Goal: Task Accomplishment & Management: Complete application form

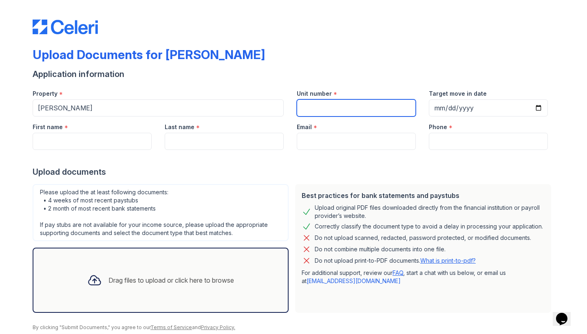
click at [322, 111] on input "Unit number" at bounding box center [356, 108] width 119 height 17
type input "44J"
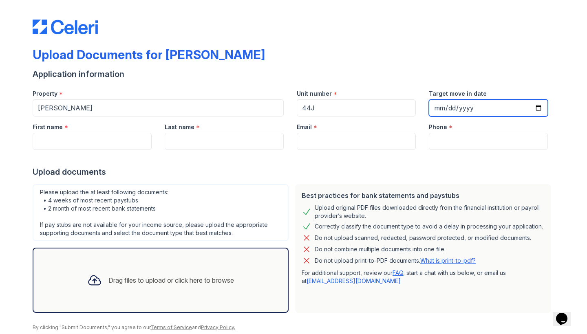
click at [438, 107] on input "Target move in date" at bounding box center [488, 108] width 119 height 17
type input "[DATE]"
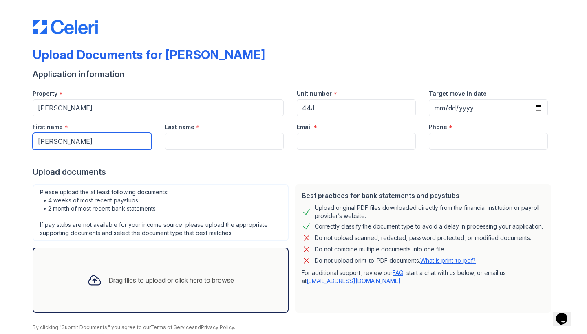
type input "[PERSON_NAME]"
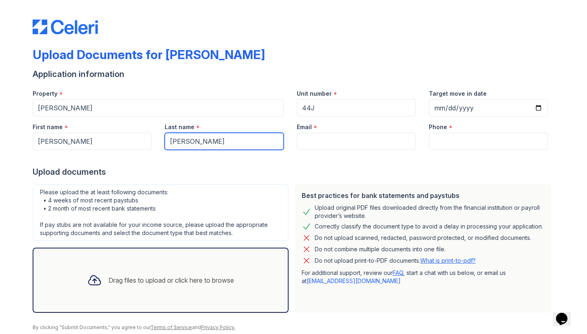
type input "[PERSON_NAME]"
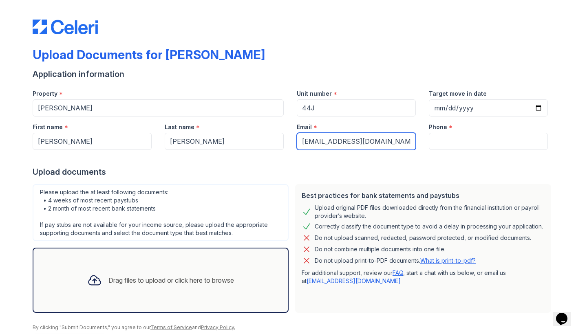
type input "[EMAIL_ADDRESS][DOMAIN_NAME]"
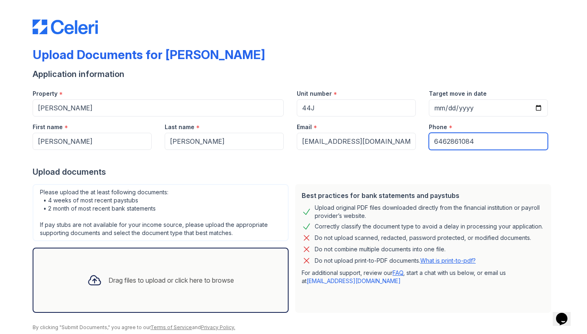
scroll to position [29, 0]
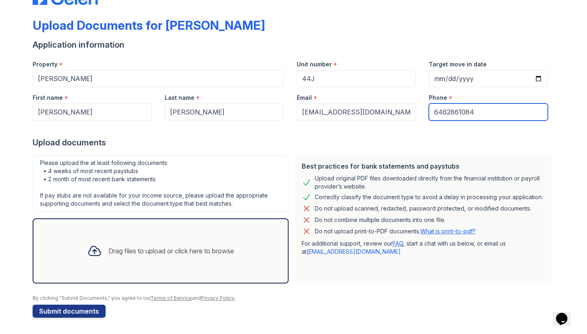
type input "6462861084"
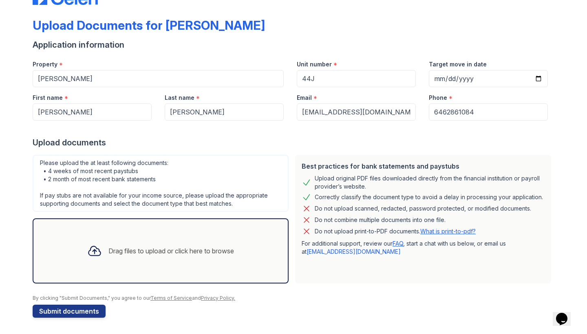
click at [144, 251] on div "Drag files to upload or click here to browse" at bounding box center [172, 251] width 126 height 10
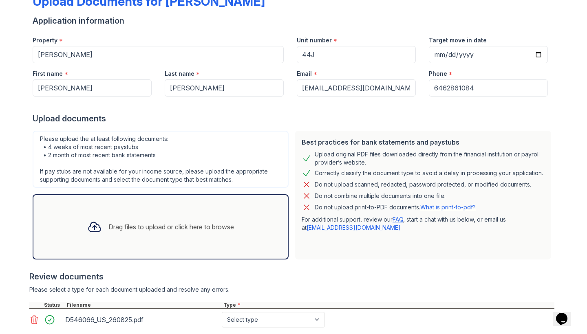
scroll to position [49, 0]
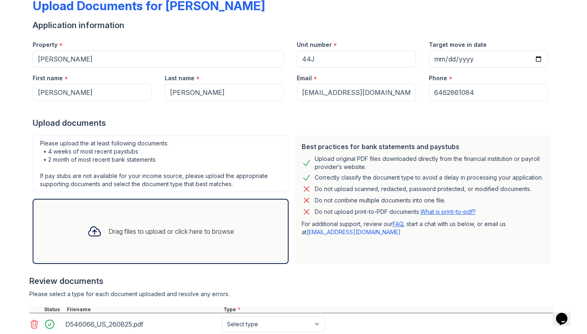
click at [407, 24] on div "Application information" at bounding box center [294, 25] width 522 height 11
click at [127, 240] on div "Drag files to upload or click here to browse" at bounding box center [161, 232] width 160 height 28
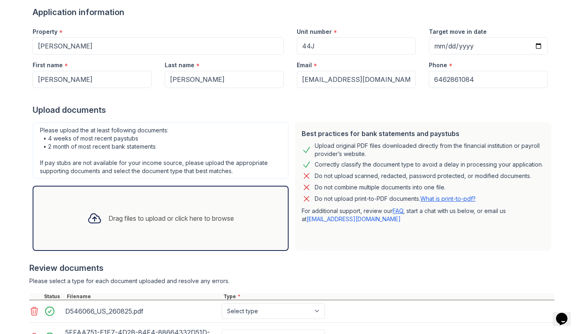
scroll to position [32, 0]
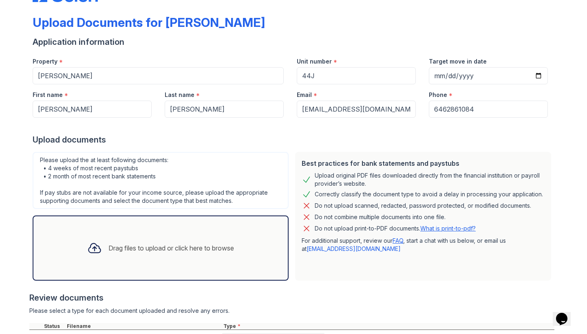
click at [191, 248] on div "Drag files to upload or click here to browse" at bounding box center [172, 249] width 126 height 10
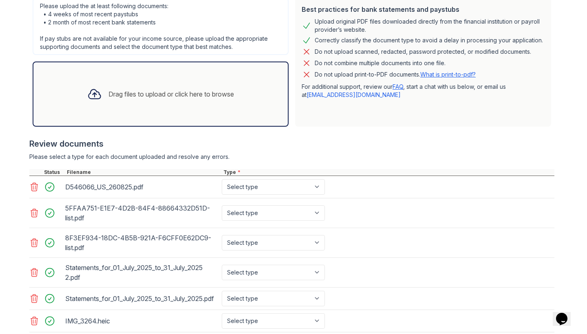
scroll to position [193, 0]
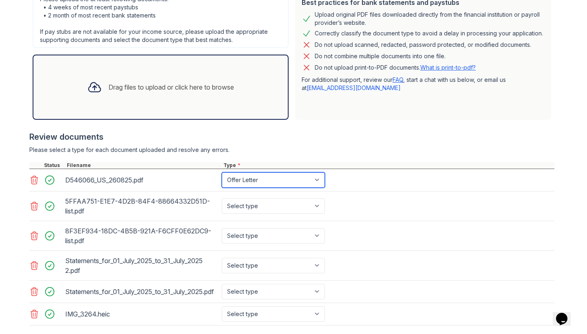
select select "benefit_award_letter"
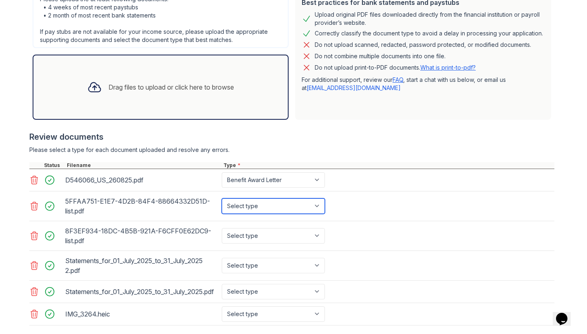
select select "bank_statement"
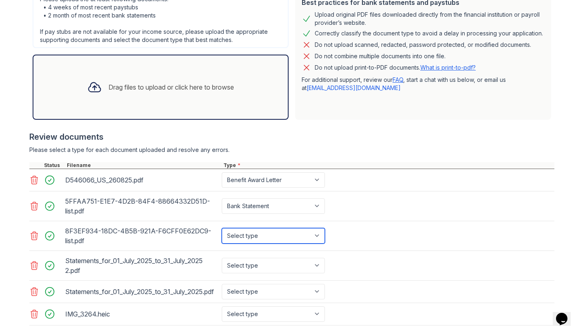
select select "bank_statement"
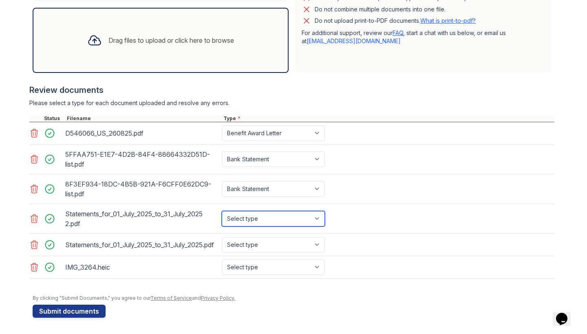
select select "bank_statement"
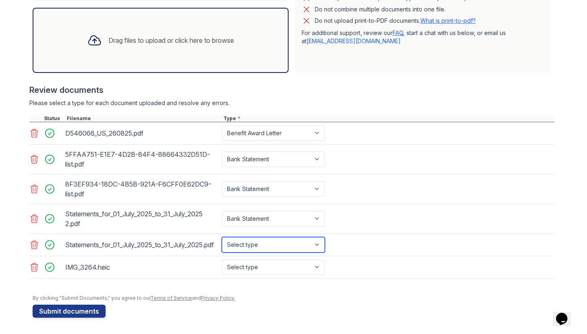
select select "bank_statement"
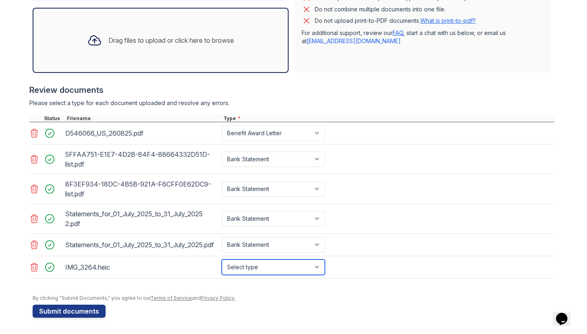
select select "paystub"
click at [153, 58] on div "Drag files to upload or click here to browse" at bounding box center [161, 40] width 256 height 65
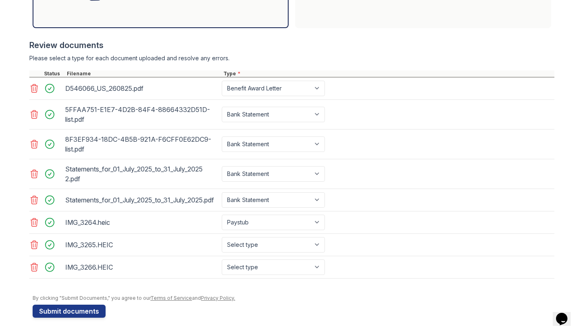
scroll to position [285, 0]
select select "paystub"
click at [93, 312] on button "Submit documents" at bounding box center [69, 311] width 73 height 13
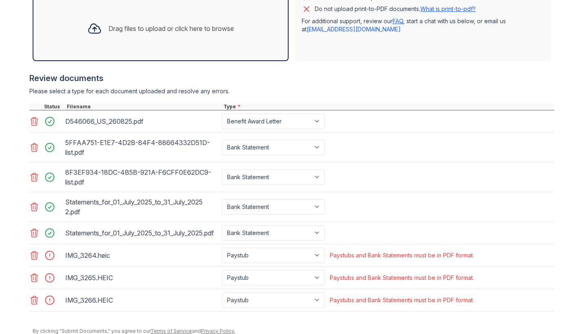
scroll to position [308, 0]
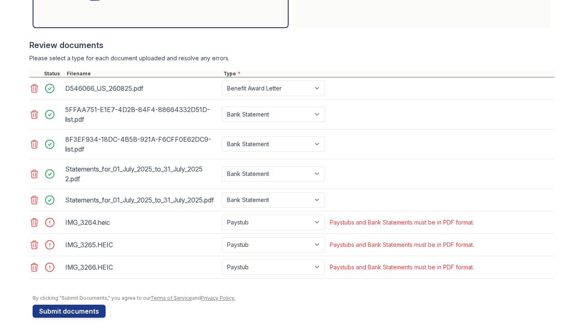
click at [31, 226] on icon at bounding box center [34, 223] width 10 height 10
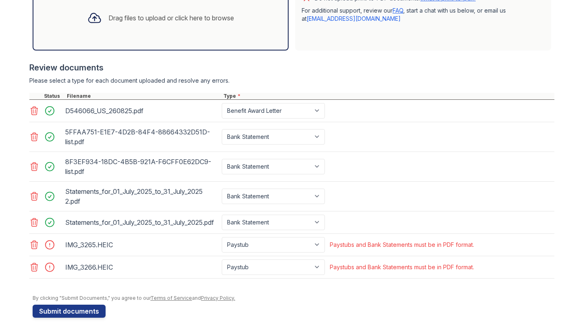
click at [33, 243] on icon at bounding box center [34, 245] width 7 height 8
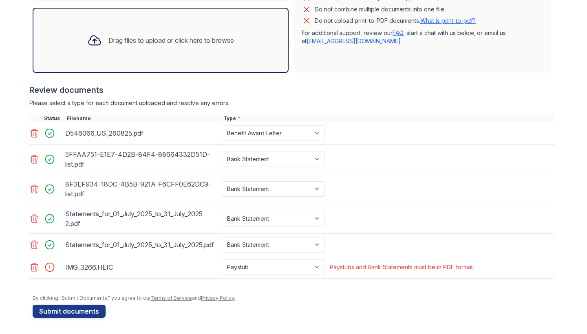
click at [31, 265] on icon at bounding box center [34, 268] width 7 height 8
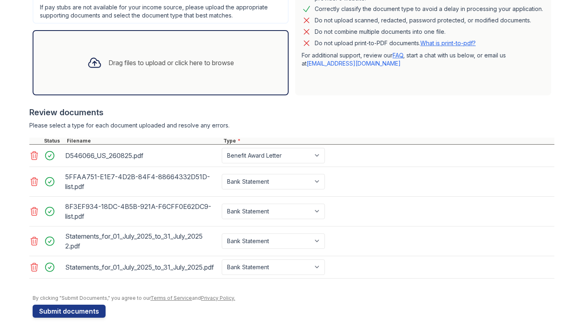
click at [216, 67] on div "Drag files to upload or click here to browse" at bounding box center [172, 63] width 126 height 10
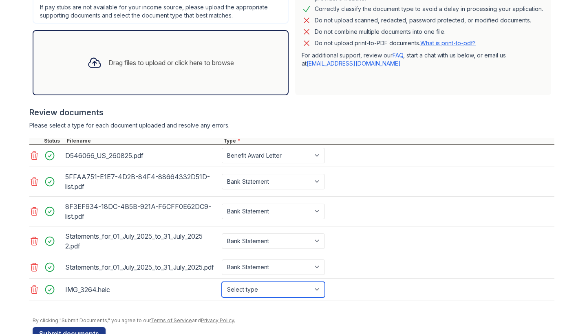
select select "paystub"
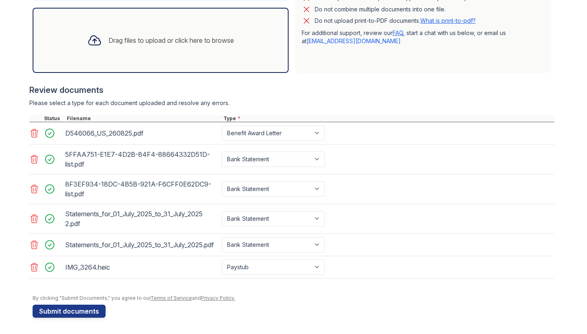
click at [136, 34] on div "Drag files to upload or click here to browse" at bounding box center [161, 41] width 160 height 28
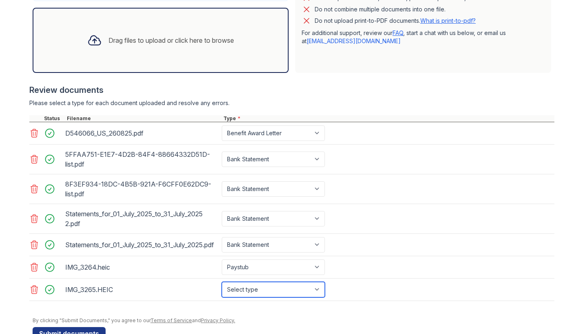
select select "paystub"
click at [147, 42] on div "Drag files to upload or click here to browse" at bounding box center [172, 40] width 126 height 10
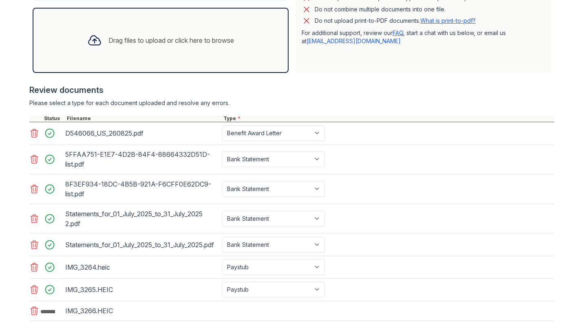
scroll to position [306, 0]
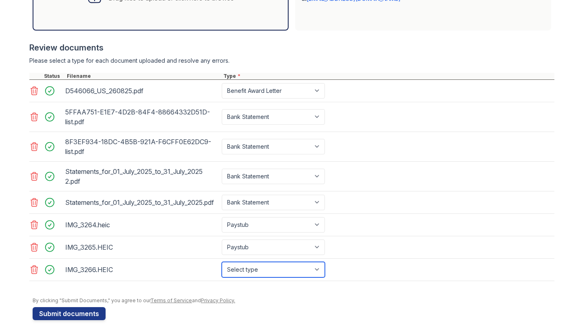
select select "paystub"
click at [70, 226] on div "IMG_3264.heic" at bounding box center [141, 225] width 153 height 13
click at [48, 225] on div at bounding box center [52, 224] width 23 height 11
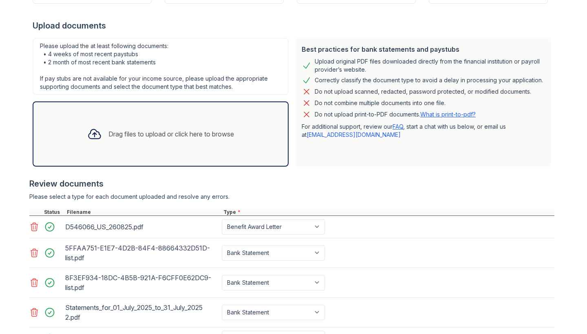
scroll to position [189, 0]
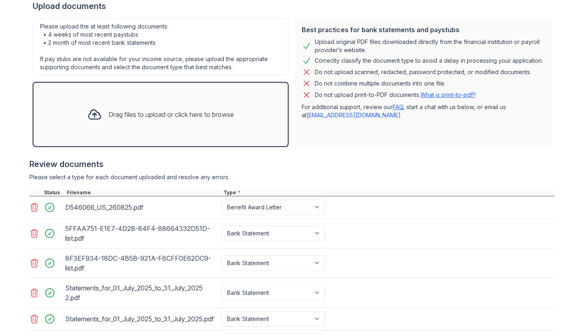
click at [155, 113] on div "Drag files to upload or click here to browse" at bounding box center [172, 115] width 126 height 10
click at [109, 111] on div "Drag files to upload or click here to browse" at bounding box center [172, 115] width 126 height 10
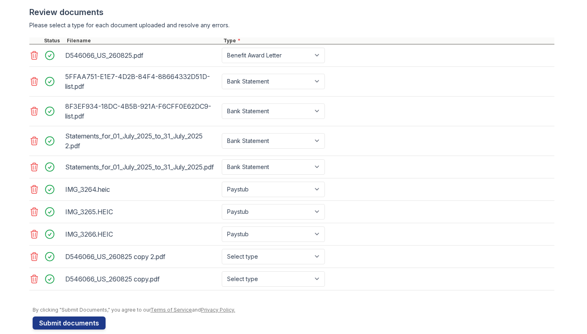
scroll to position [353, 0]
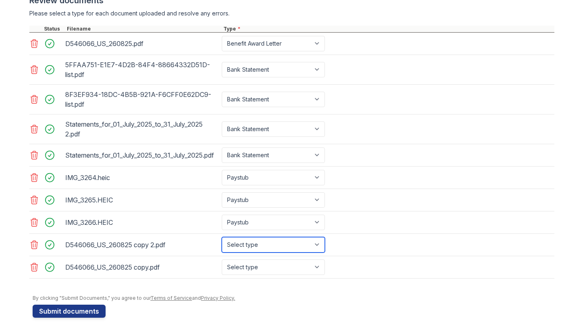
select select "paystub"
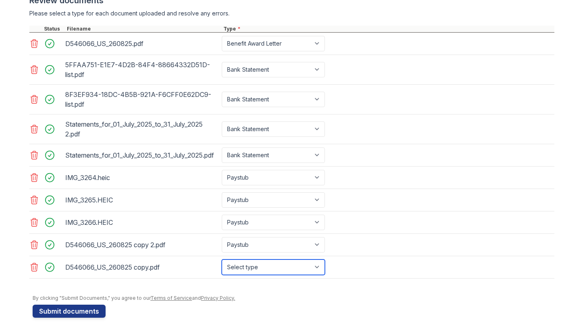
select select "offer_letter"
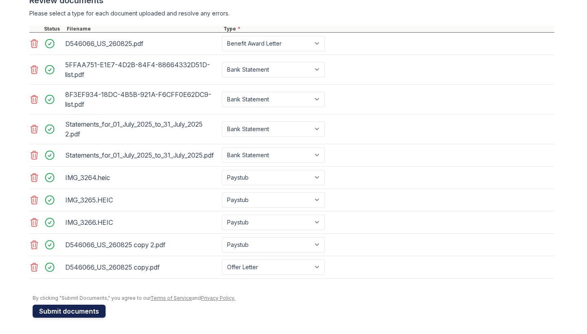
click at [78, 315] on button "Submit documents" at bounding box center [69, 311] width 73 height 13
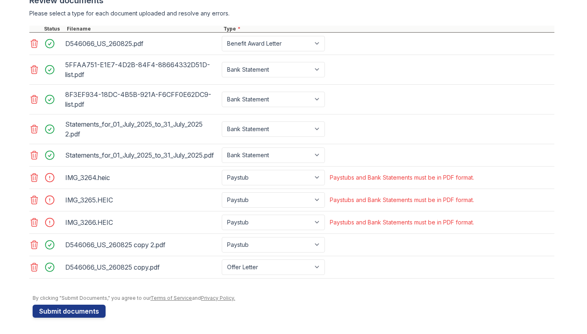
click at [31, 177] on icon at bounding box center [34, 178] width 7 height 8
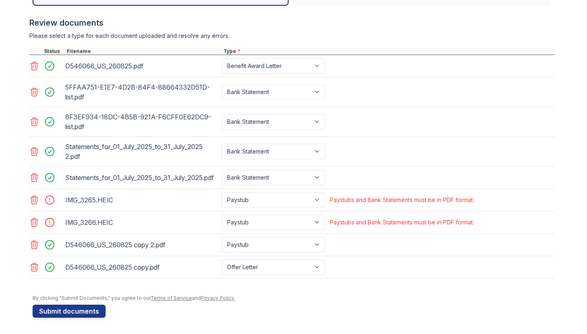
click at [32, 200] on icon at bounding box center [34, 200] width 10 height 10
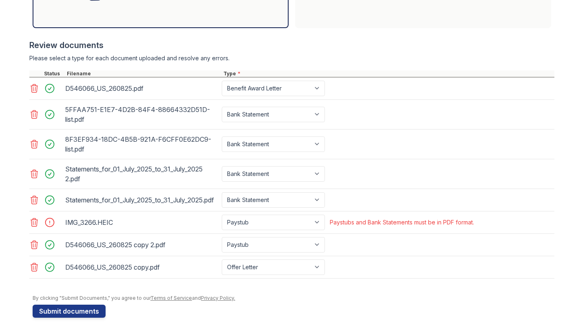
click at [32, 223] on icon at bounding box center [34, 223] width 10 height 10
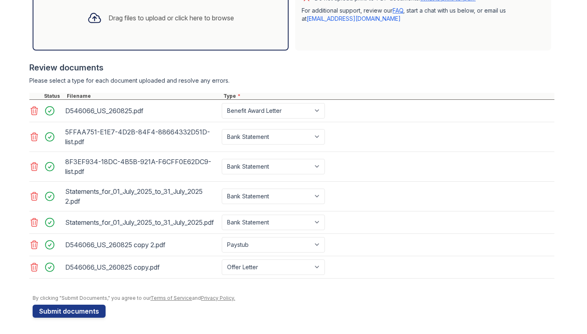
scroll to position [286, 0]
click at [174, 24] on div "Drag files to upload or click here to browse" at bounding box center [161, 18] width 160 height 28
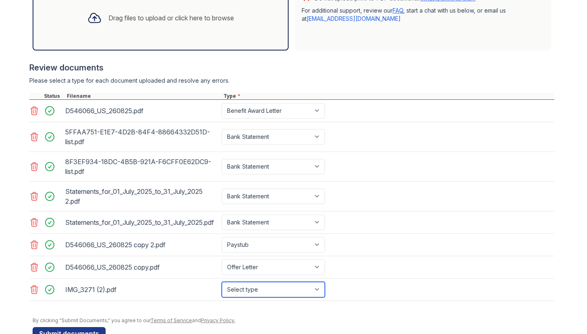
select select "paystub"
click at [122, 32] on div "Drag files to upload or click here to browse" at bounding box center [161, 17] width 256 height 65
click at [73, 11] on div "Drag files to upload or click here to browse" at bounding box center [161, 17] width 256 height 65
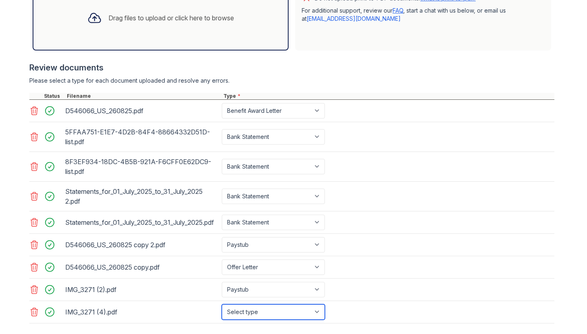
select select "paystub"
click at [213, 33] on div "Drag files to upload or click here to browse" at bounding box center [161, 17] width 256 height 65
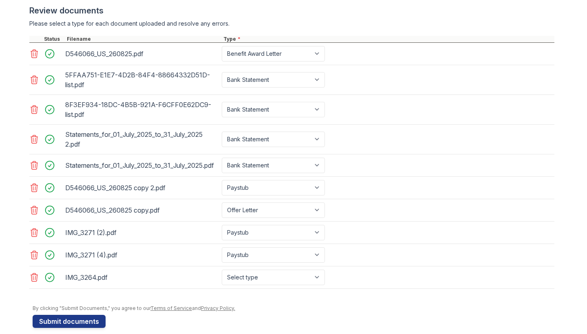
scroll to position [353, 0]
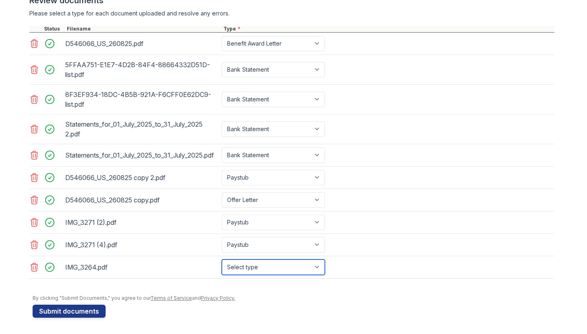
select select "paystub"
click at [32, 246] on icon at bounding box center [34, 245] width 7 height 8
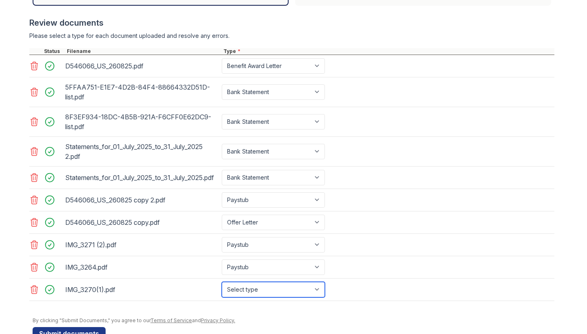
select select "paystub"
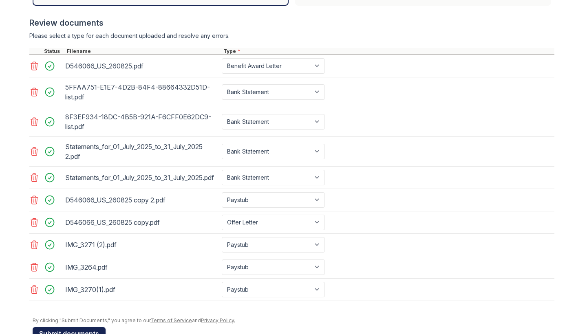
click at [95, 331] on button "Submit documents" at bounding box center [69, 334] width 73 height 13
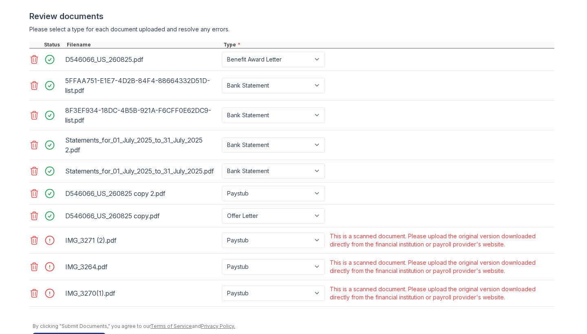
scroll to position [338, 0]
click at [29, 239] on icon at bounding box center [34, 240] width 10 height 10
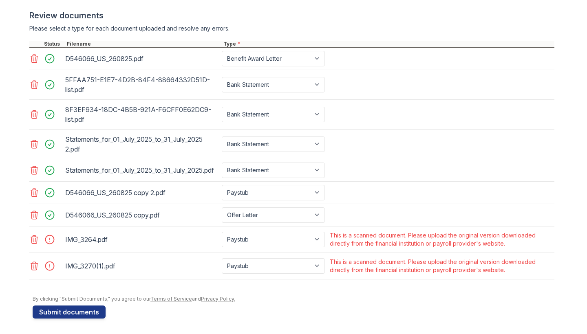
click at [29, 241] on icon at bounding box center [34, 240] width 10 height 10
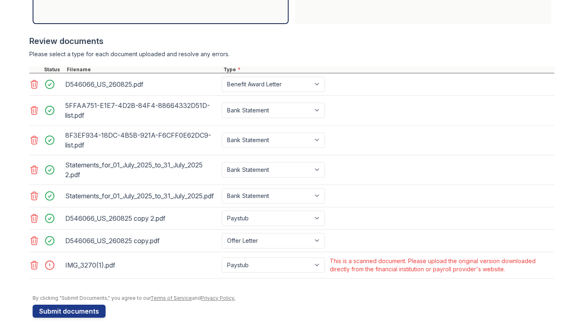
scroll to position [312, 0]
click at [31, 266] on icon at bounding box center [34, 266] width 10 height 10
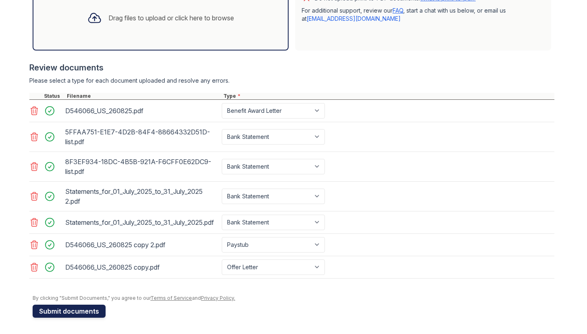
click at [62, 309] on button "Submit documents" at bounding box center [69, 311] width 73 height 13
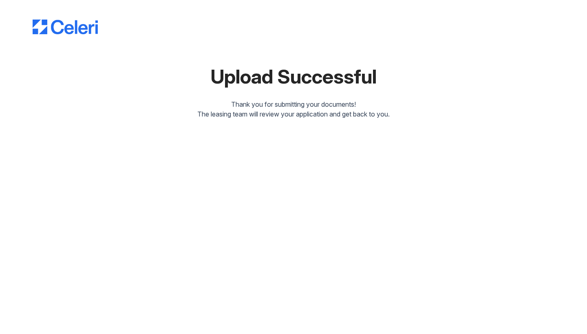
click at [376, 39] on div "Upload Successful Thank you for submitting your documents! The leasing team wil…" at bounding box center [294, 61] width 522 height 116
